Goal: Entertainment & Leisure: Consume media (video, audio)

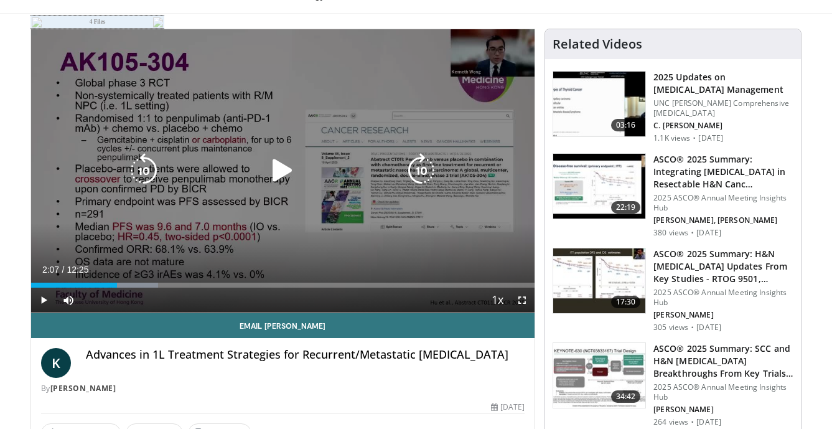
scroll to position [68, 0]
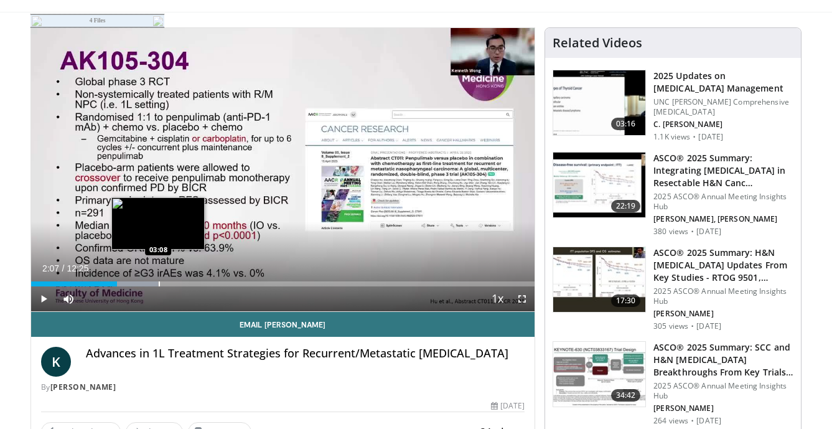
click at [159, 286] on div "Progress Bar" at bounding box center [159, 283] width 1 height 5
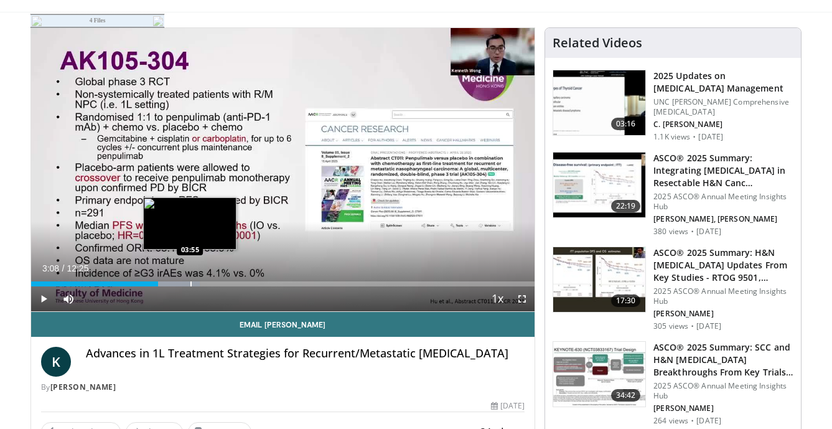
click at [190, 281] on div "Progress Bar" at bounding box center [190, 283] width 1 height 5
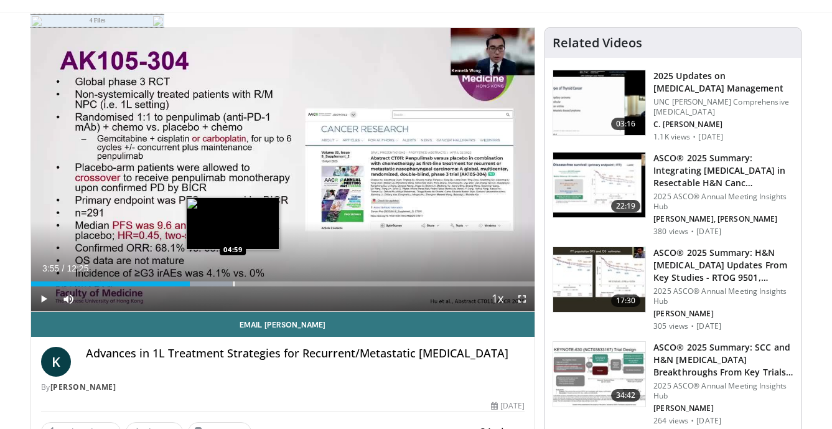
click at [233, 283] on div "Progress Bar" at bounding box center [233, 283] width 1 height 5
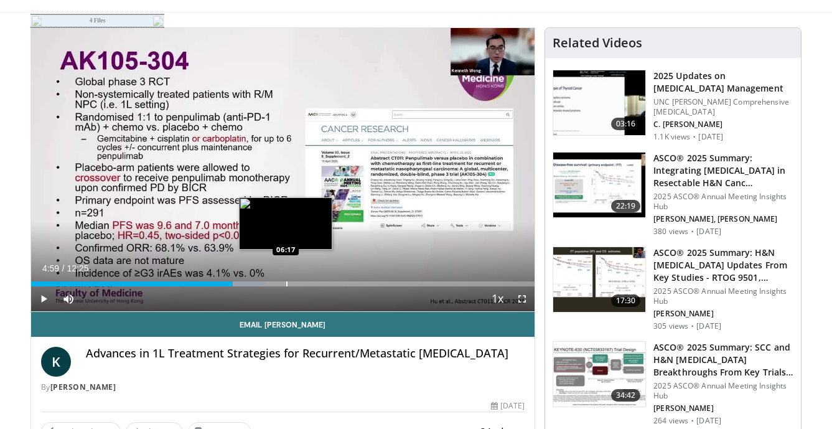
click at [286, 279] on div "Loaded : 46.57% 04:59 06:17" at bounding box center [283, 280] width 504 height 12
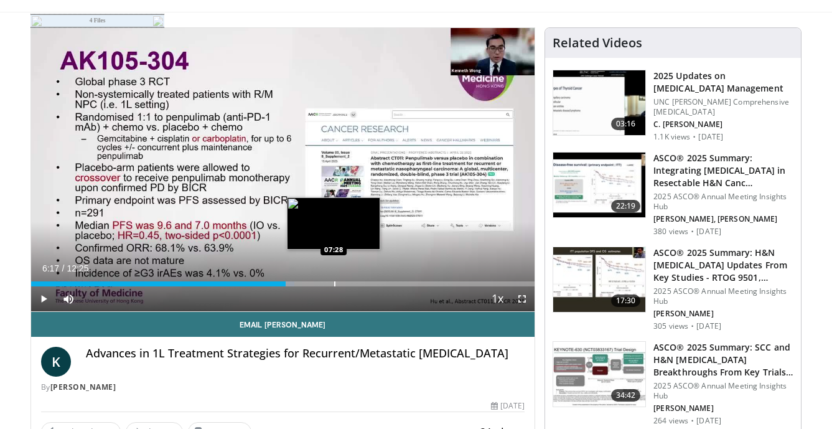
click at [334, 281] on div "Progress Bar" at bounding box center [334, 283] width 1 height 5
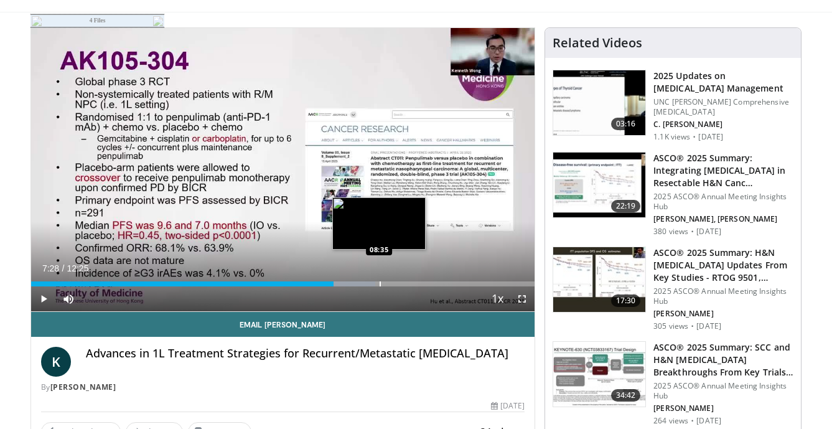
click at [380, 284] on div "Progress Bar" at bounding box center [380, 283] width 1 height 5
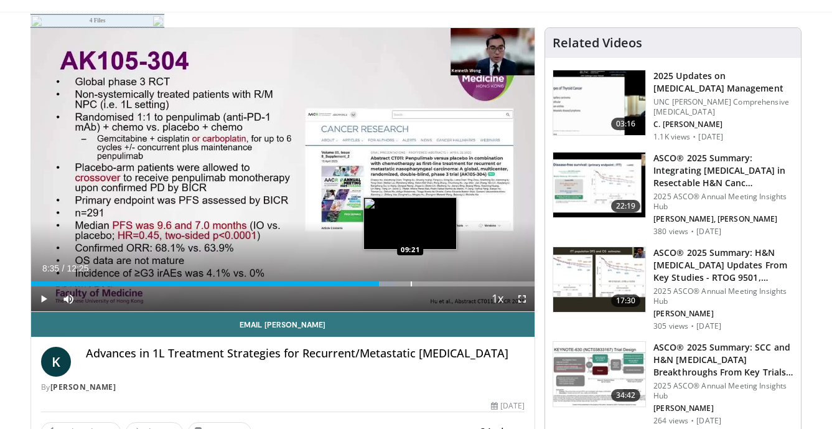
click at [411, 285] on div "Progress Bar" at bounding box center [411, 283] width 1 height 5
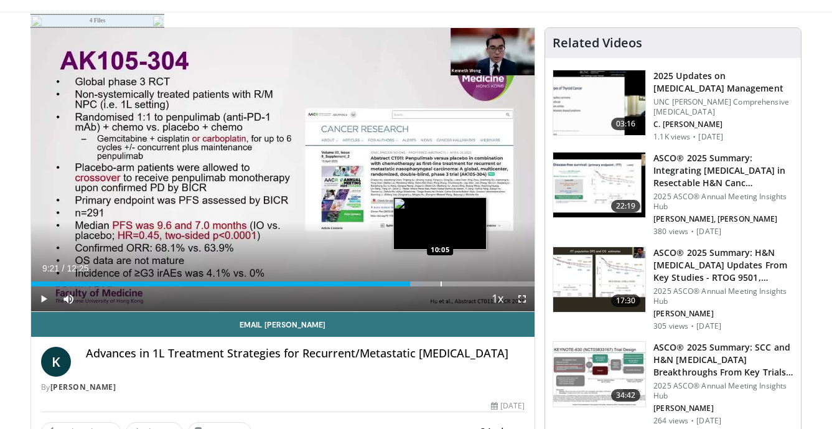
click at [441, 285] on div "Progress Bar" at bounding box center [441, 283] width 1 height 5
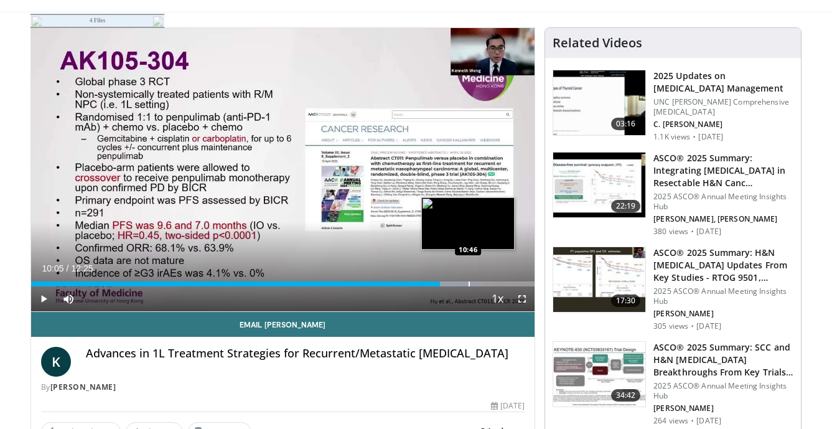
click at [469, 284] on div "Progress Bar" at bounding box center [469, 283] width 1 height 5
click at [484, 284] on div "Progress Bar" at bounding box center [484, 283] width 1 height 5
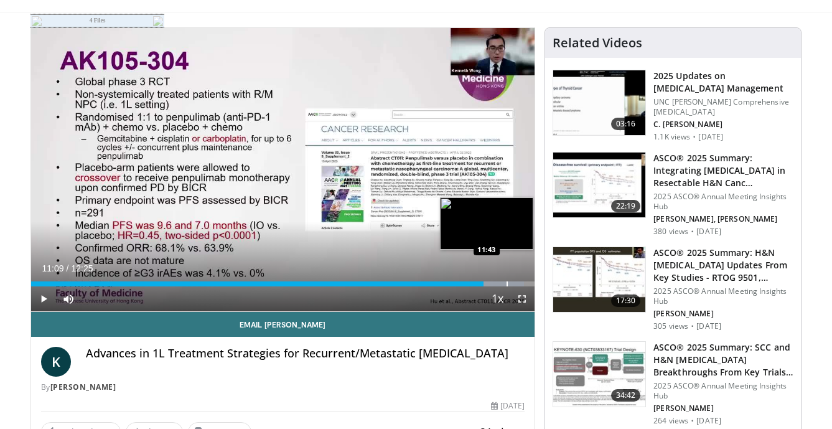
click at [507, 283] on div "Progress Bar" at bounding box center [507, 283] width 1 height 5
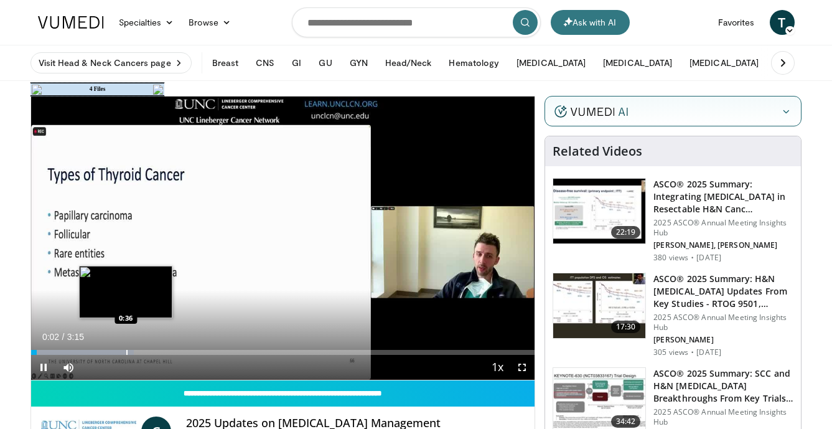
click at [126, 350] on div "Progress Bar" at bounding box center [126, 352] width 1 height 5
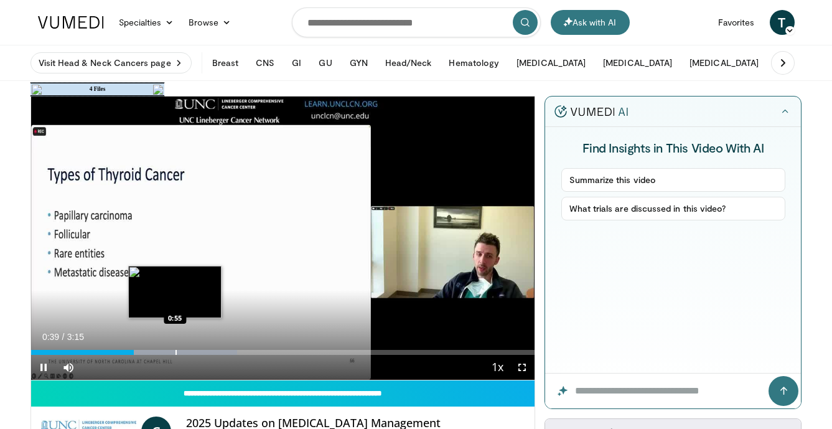
click at [175, 349] on div "Loaded : 40.96% 0:39 0:55" at bounding box center [283, 349] width 504 height 12
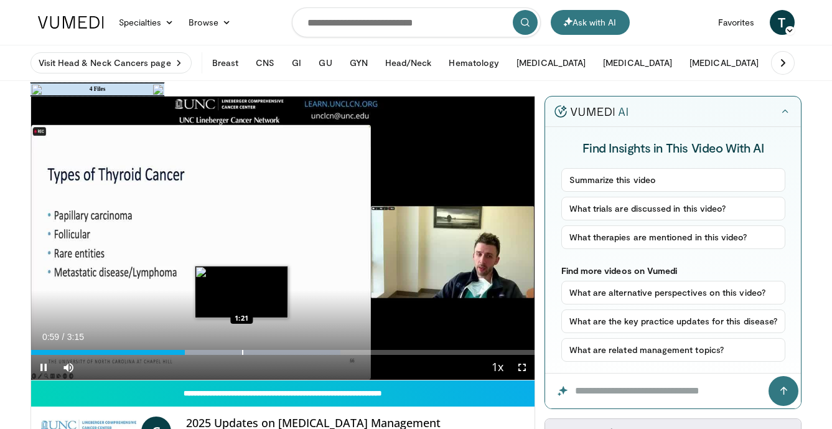
click at [241, 348] on div "Loaded : 61.44% 0:59 1:21" at bounding box center [283, 349] width 504 height 12
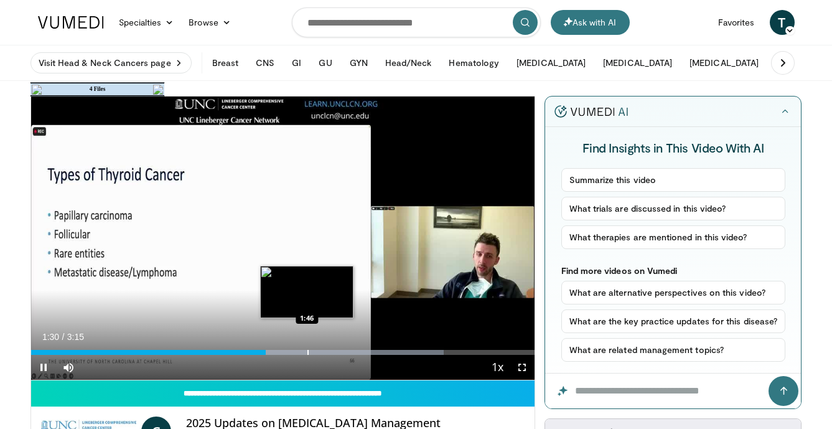
click at [307, 352] on div "Progress Bar" at bounding box center [307, 352] width 1 height 5
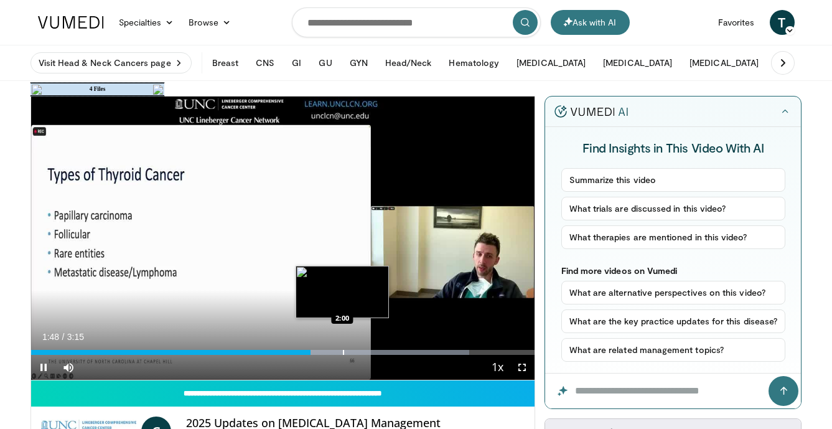
click at [342, 347] on div "Loaded : 87.05% 1:48 2:00" at bounding box center [283, 349] width 504 height 12
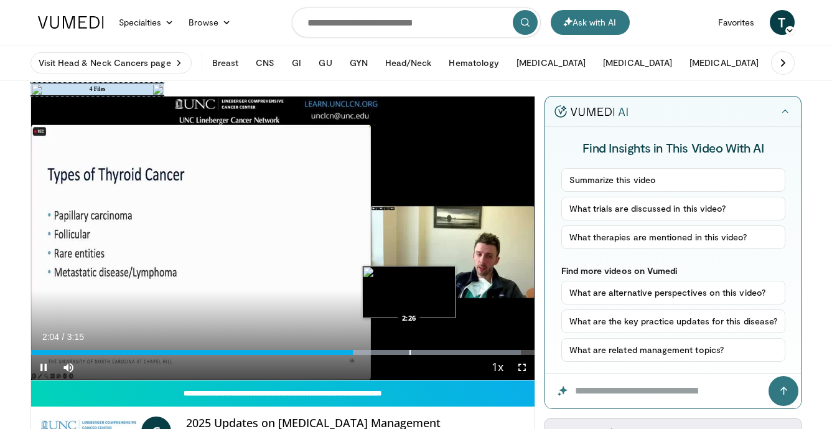
click at [410, 352] on div "Progress Bar" at bounding box center [410, 352] width 1 height 5
click at [433, 354] on div "Progress Bar" at bounding box center [433, 352] width 1 height 5
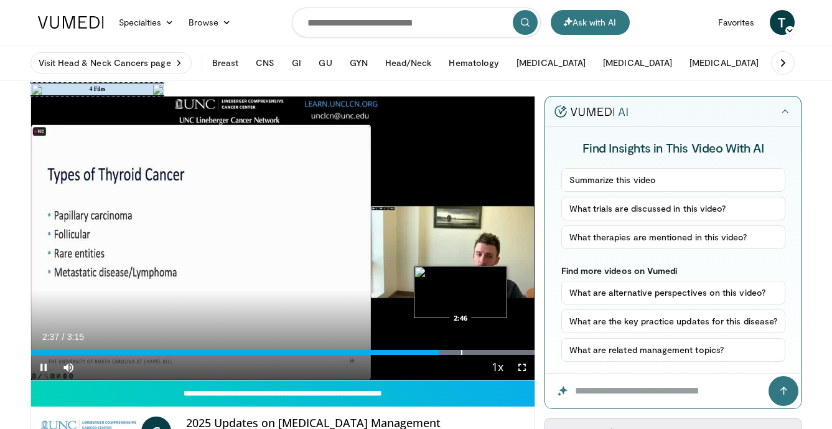
click at [461, 351] on div "Progress Bar" at bounding box center [461, 352] width 1 height 5
click at [480, 353] on div "Progress Bar" at bounding box center [480, 352] width 1 height 5
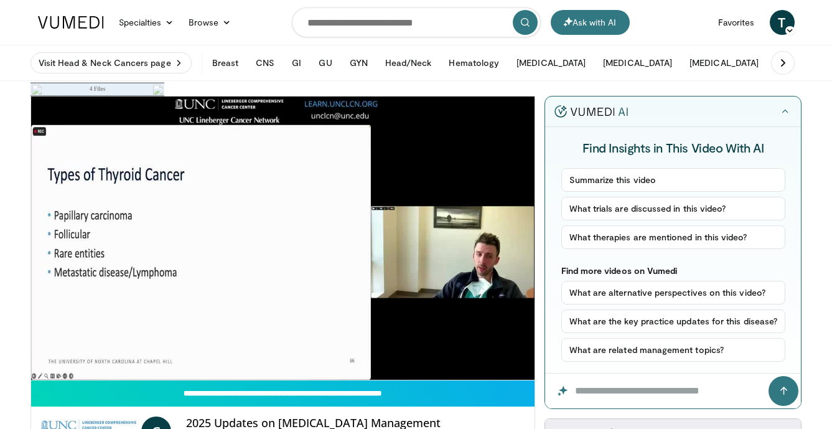
click at [499, 350] on div "10 seconds Tap to unmute" at bounding box center [283, 237] width 504 height 283
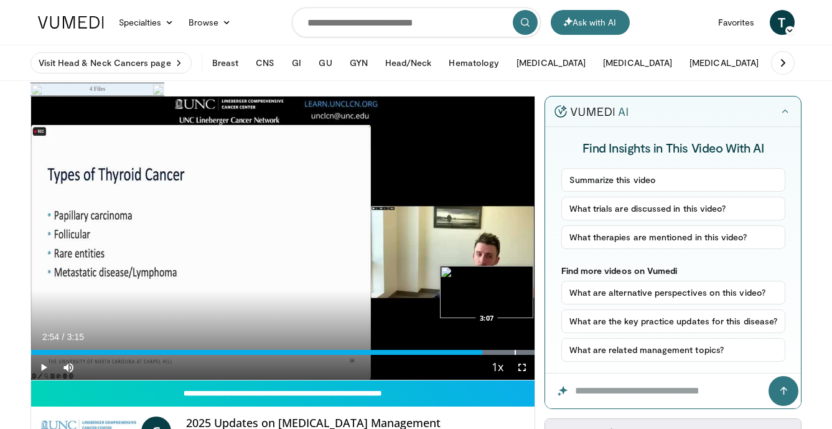
click at [513, 350] on div "Progress Bar" at bounding box center [434, 352] width 199 height 5
click at [523, 350] on div "Progress Bar" at bounding box center [523, 352] width 1 height 5
click at [788, 111] on icon "button" at bounding box center [786, 111] width 10 height 10
